Goal: Information Seeking & Learning: Learn about a topic

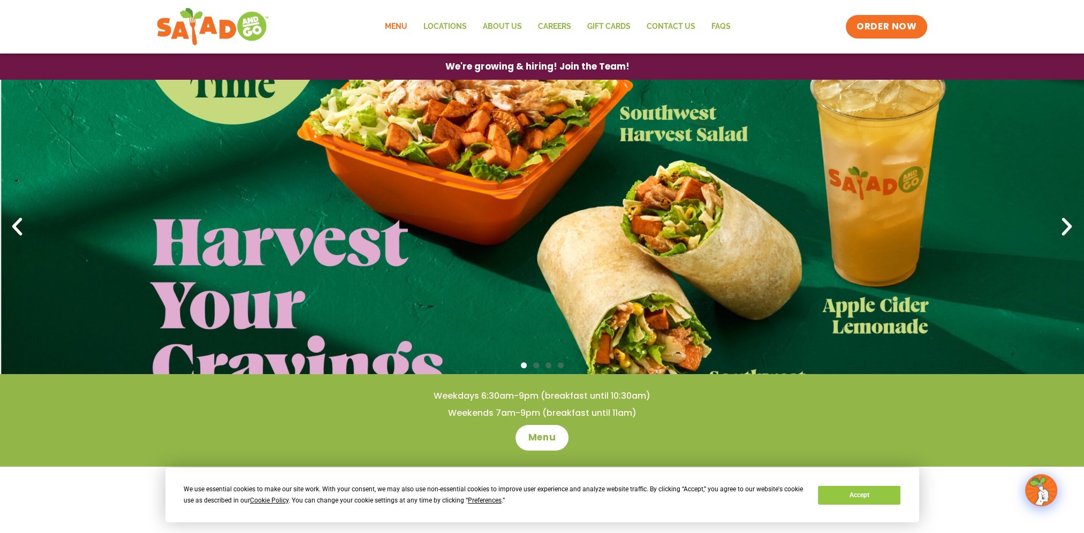
click at [396, 28] on link "Menu" at bounding box center [395, 26] width 39 height 25
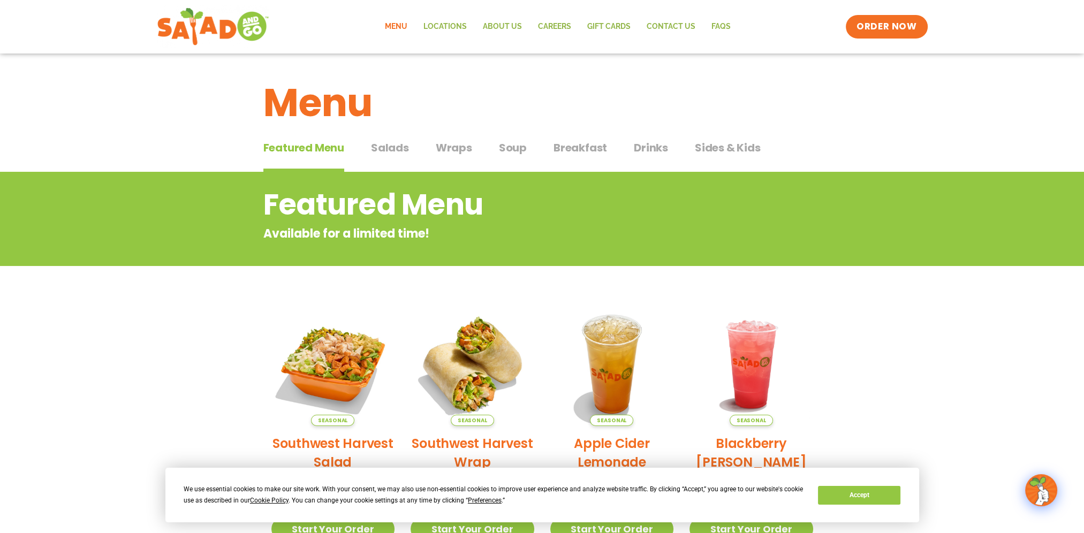
click at [453, 146] on span "Wraps" at bounding box center [454, 148] width 36 height 16
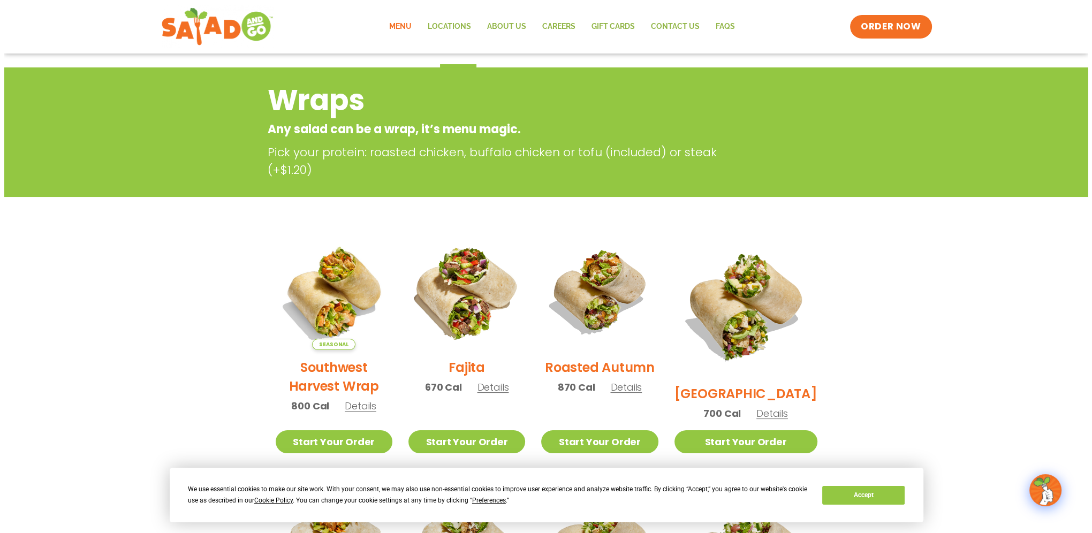
scroll to position [107, 0]
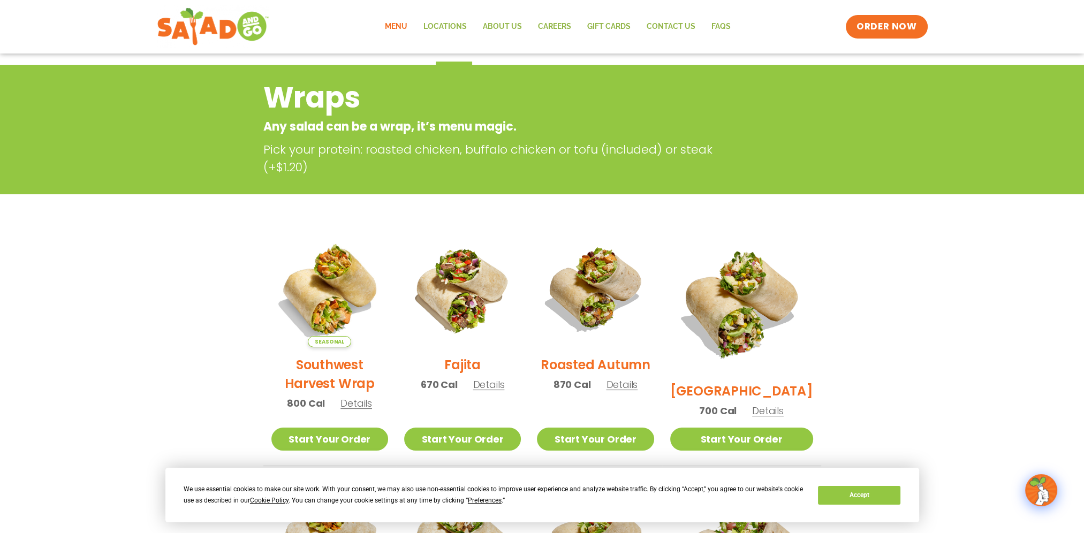
click at [779, 404] on span "Details" at bounding box center [768, 410] width 32 height 13
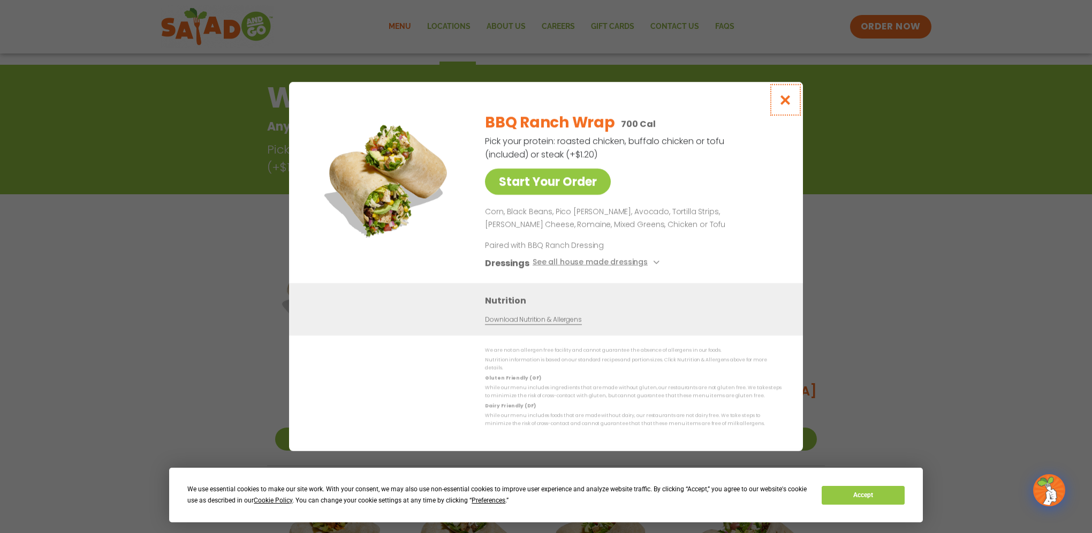
click at [787, 100] on icon "Close modal" at bounding box center [785, 99] width 13 height 11
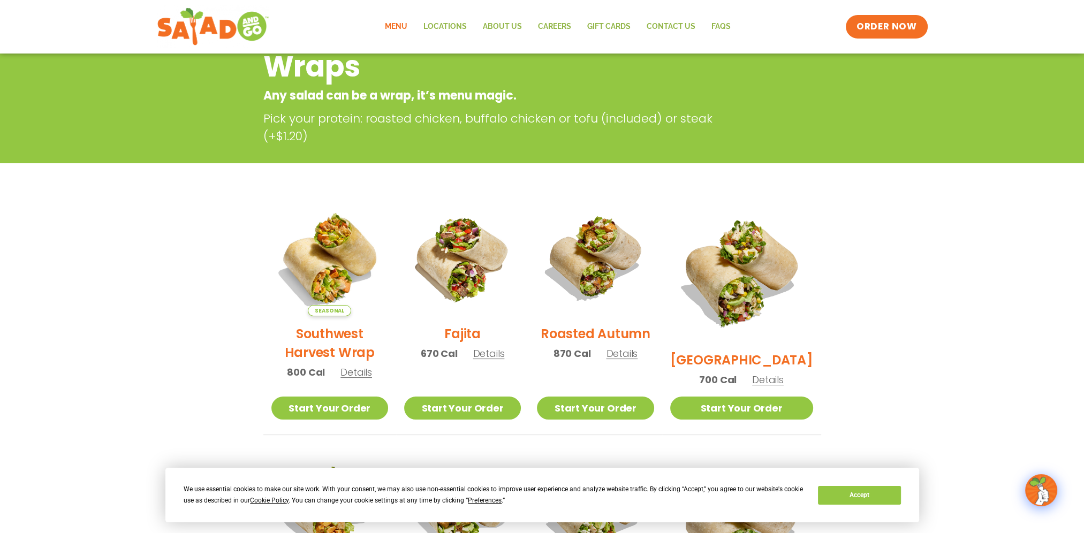
scroll to position [171, 0]
